Goal: Task Accomplishment & Management: Complete application form

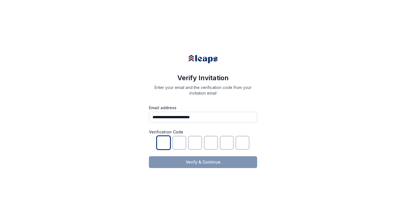
click at [166, 140] on input "text" at bounding box center [164, 143] width 14 height 14
type input "*"
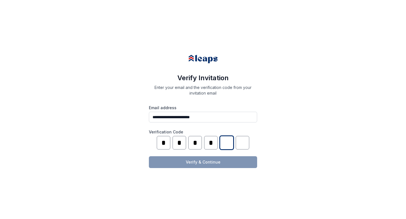
type input "*"
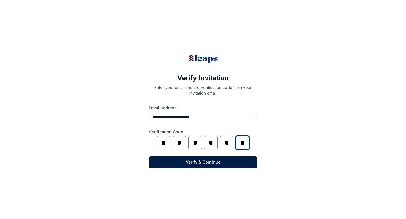
type input "*"
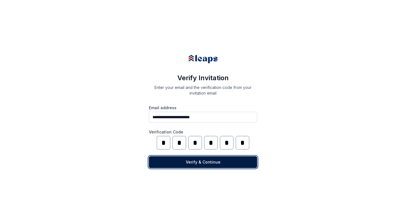
click at [243, 165] on button "Verify & Continue" at bounding box center [203, 163] width 108 height 12
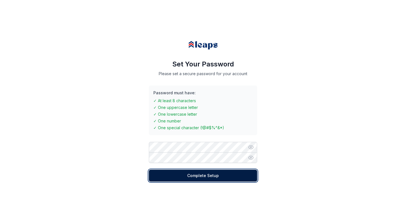
click at [199, 179] on button "Complete Setup" at bounding box center [203, 176] width 108 height 12
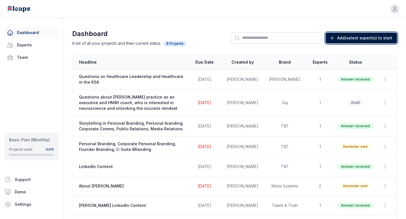
click at [371, 38] on span "Add/select expert(s) to start" at bounding box center [364, 38] width 55 height 6
click at [123, 77] on span "Questions on Healthcare Leadership and Healthcare in the KSA" at bounding box center [131, 79] width 105 height 11
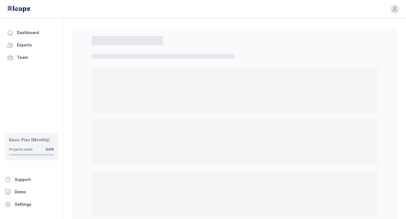
select select "*"
